Goal: Transaction & Acquisition: Purchase product/service

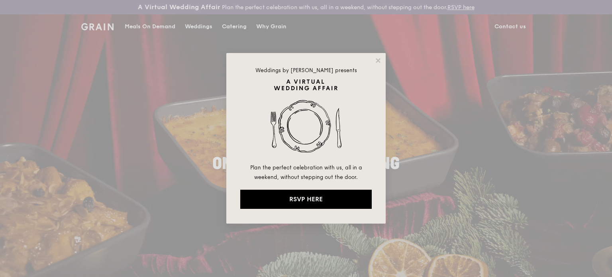
drag, startPoint x: 149, startPoint y: 35, endPoint x: 150, endPoint y: 29, distance: 5.3
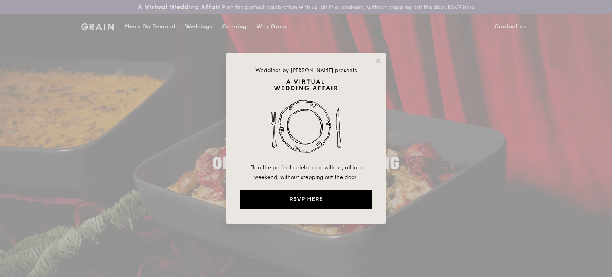
click at [149, 35] on div "Weddings by [PERSON_NAME] presents Plan the perfect celebration with us, all in…" at bounding box center [306, 138] width 612 height 277
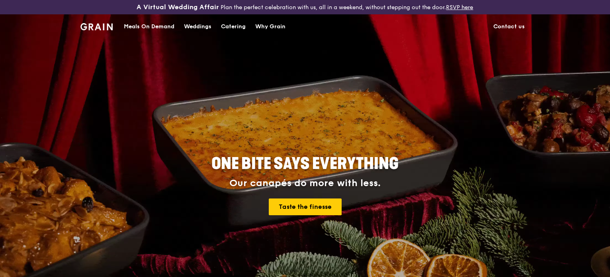
drag, startPoint x: 230, startPoint y: 24, endPoint x: 244, endPoint y: 36, distance: 18.1
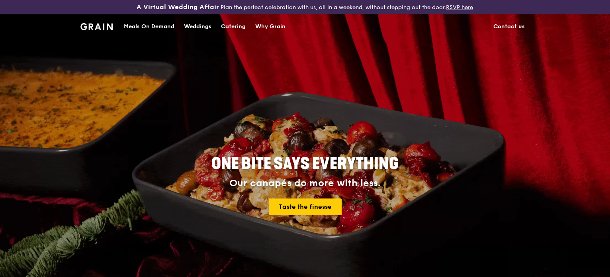
click at [230, 24] on div "Catering" at bounding box center [233, 27] width 25 height 24
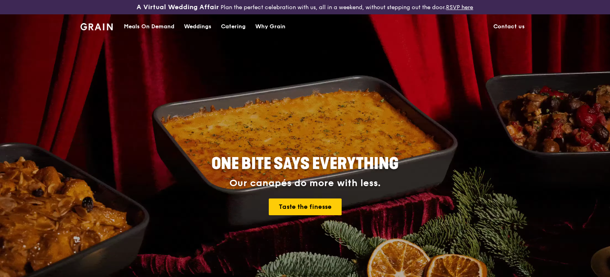
click at [231, 26] on div "Catering" at bounding box center [233, 27] width 25 height 24
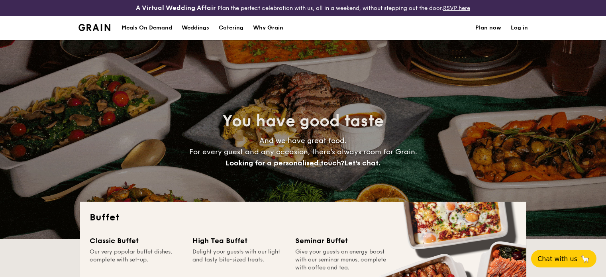
select select
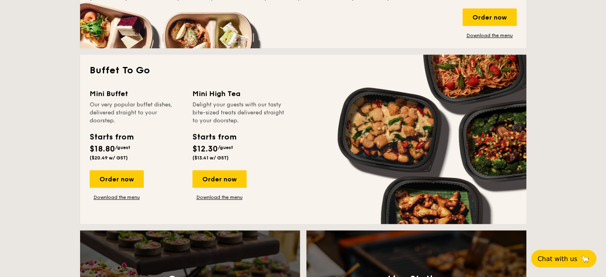
scroll to position [518, 0]
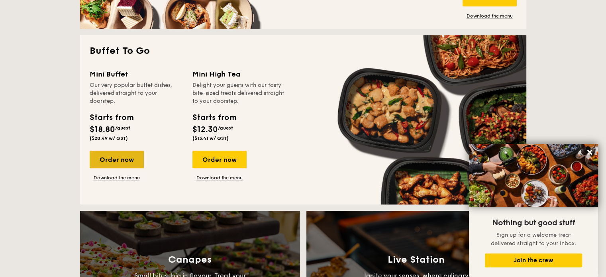
click at [117, 162] on div "Order now" at bounding box center [117, 160] width 54 height 18
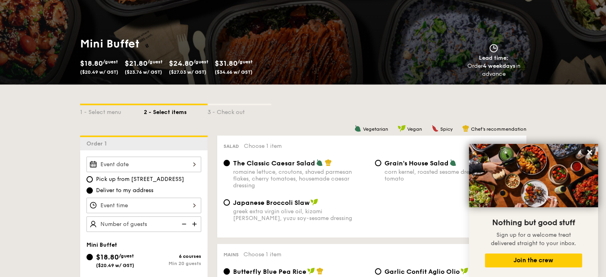
scroll to position [119, 0]
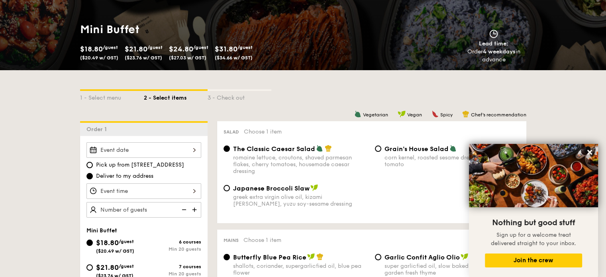
drag, startPoint x: 589, startPoint y: 153, endPoint x: 571, endPoint y: 152, distance: 18.8
click at [589, 153] on icon at bounding box center [589, 152] width 5 height 5
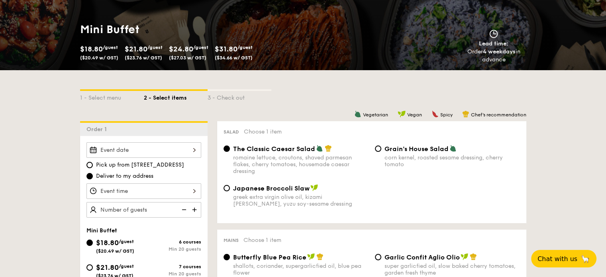
select select
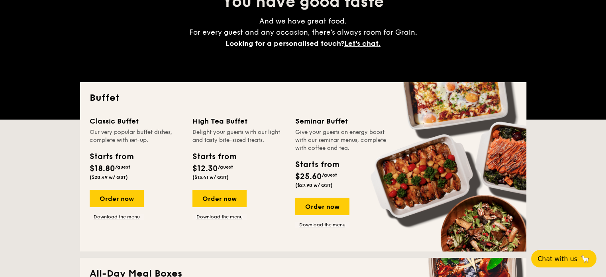
scroll to position [1228, 0]
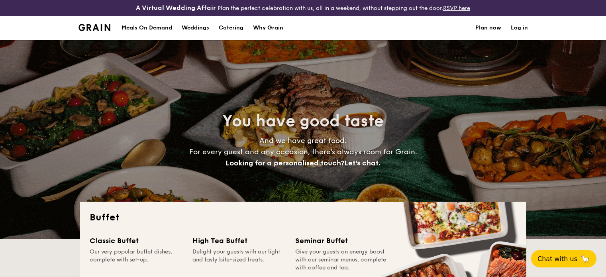
select select
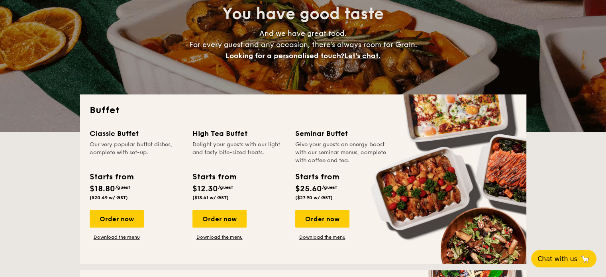
scroll to position [119, 0]
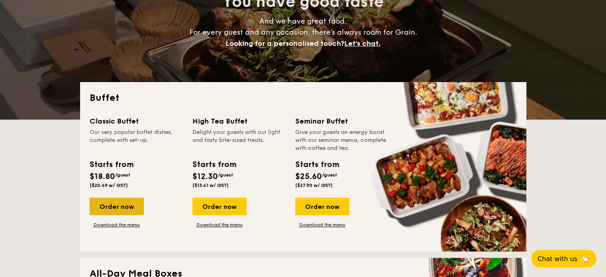
drag, startPoint x: 124, startPoint y: 208, endPoint x: 138, endPoint y: 208, distance: 13.9
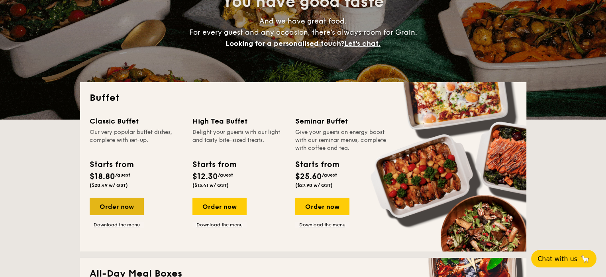
click at [124, 208] on div "Order now" at bounding box center [117, 207] width 54 height 18
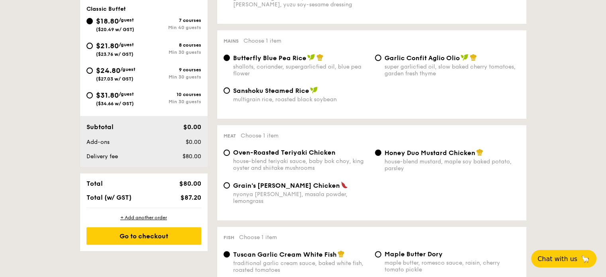
scroll to position [358, 0]
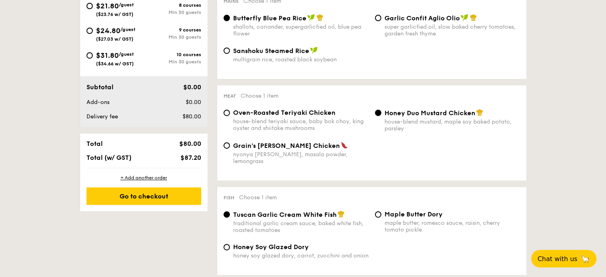
select select
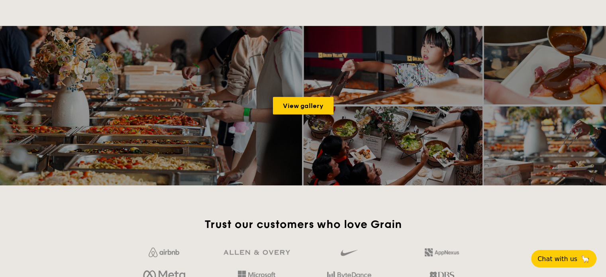
scroll to position [135, 0]
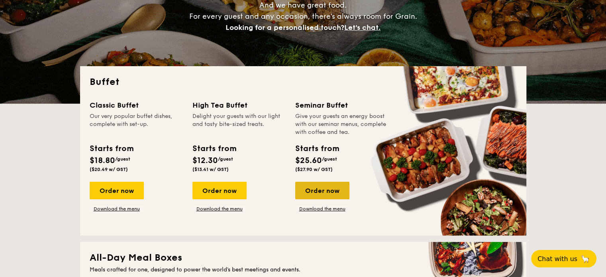
click at [318, 193] on div "Order now" at bounding box center [322, 191] width 54 height 18
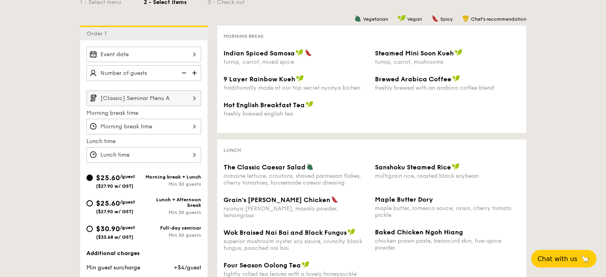
scroll to position [199, 0]
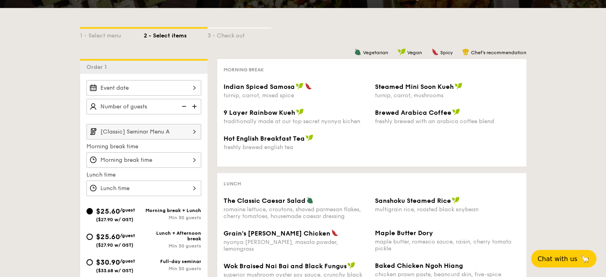
select select
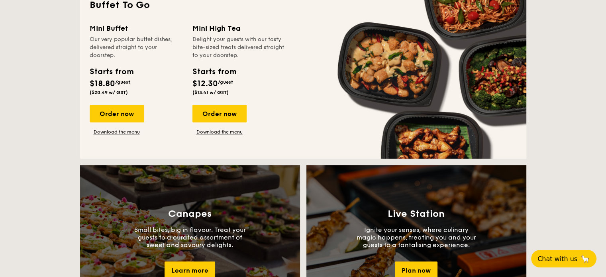
scroll to position [550, 0]
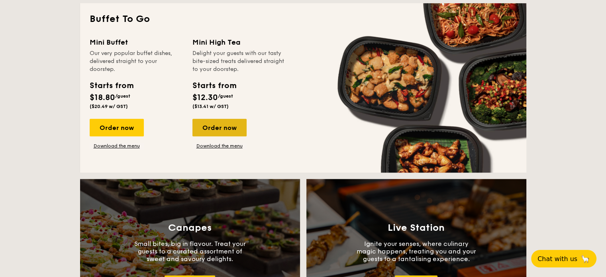
click at [225, 128] on div "Order now" at bounding box center [219, 128] width 54 height 18
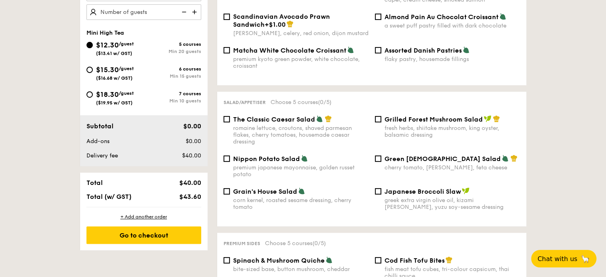
scroll to position [319, 0]
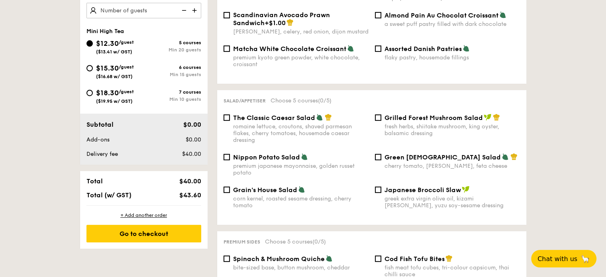
scroll to position [1260, 0]
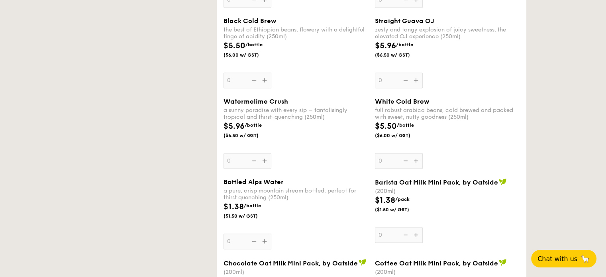
select select
